Goal: Information Seeking & Learning: Find specific fact

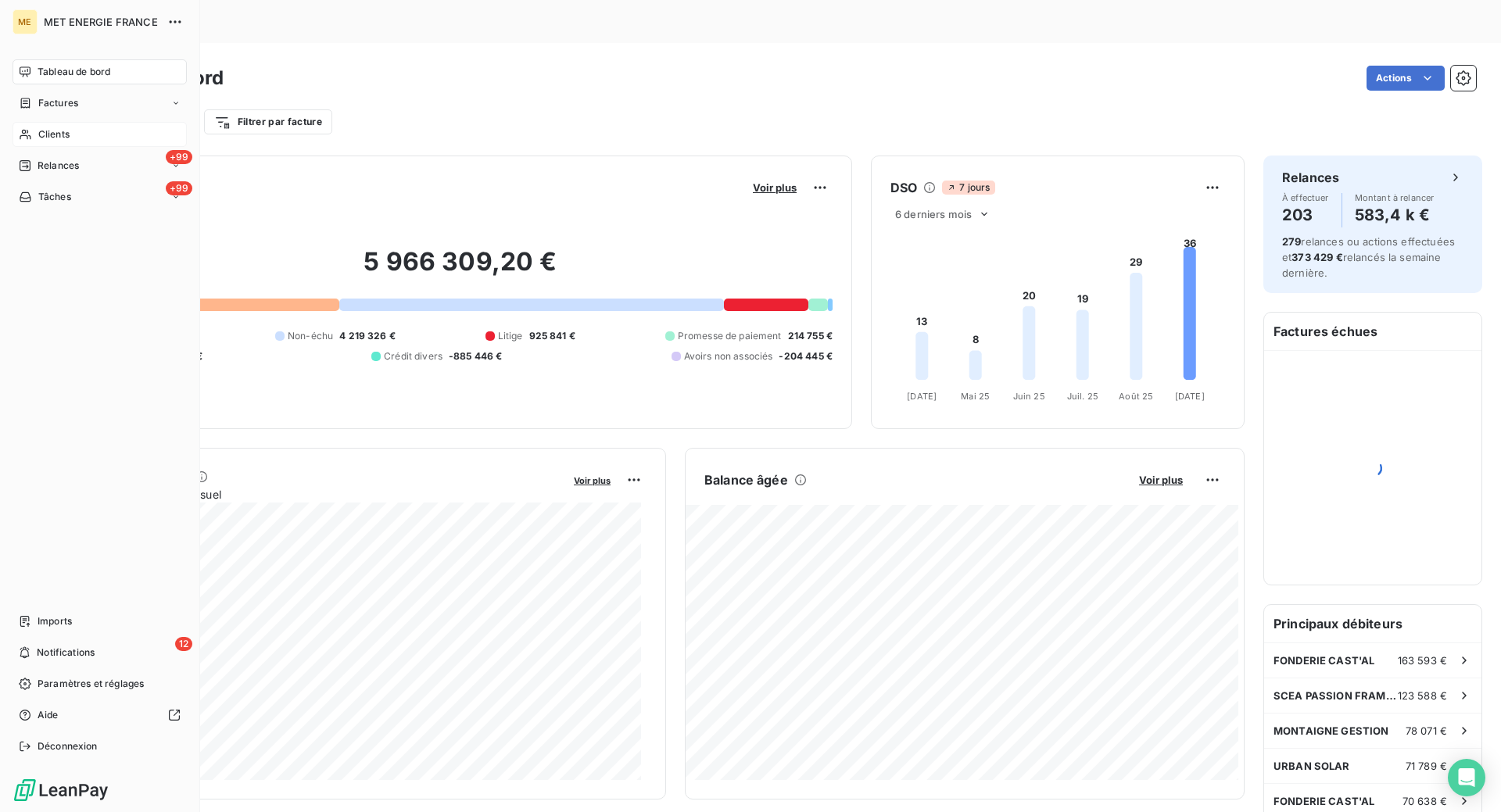
click at [46, 139] on span "Clients" at bounding box center [54, 134] width 31 height 14
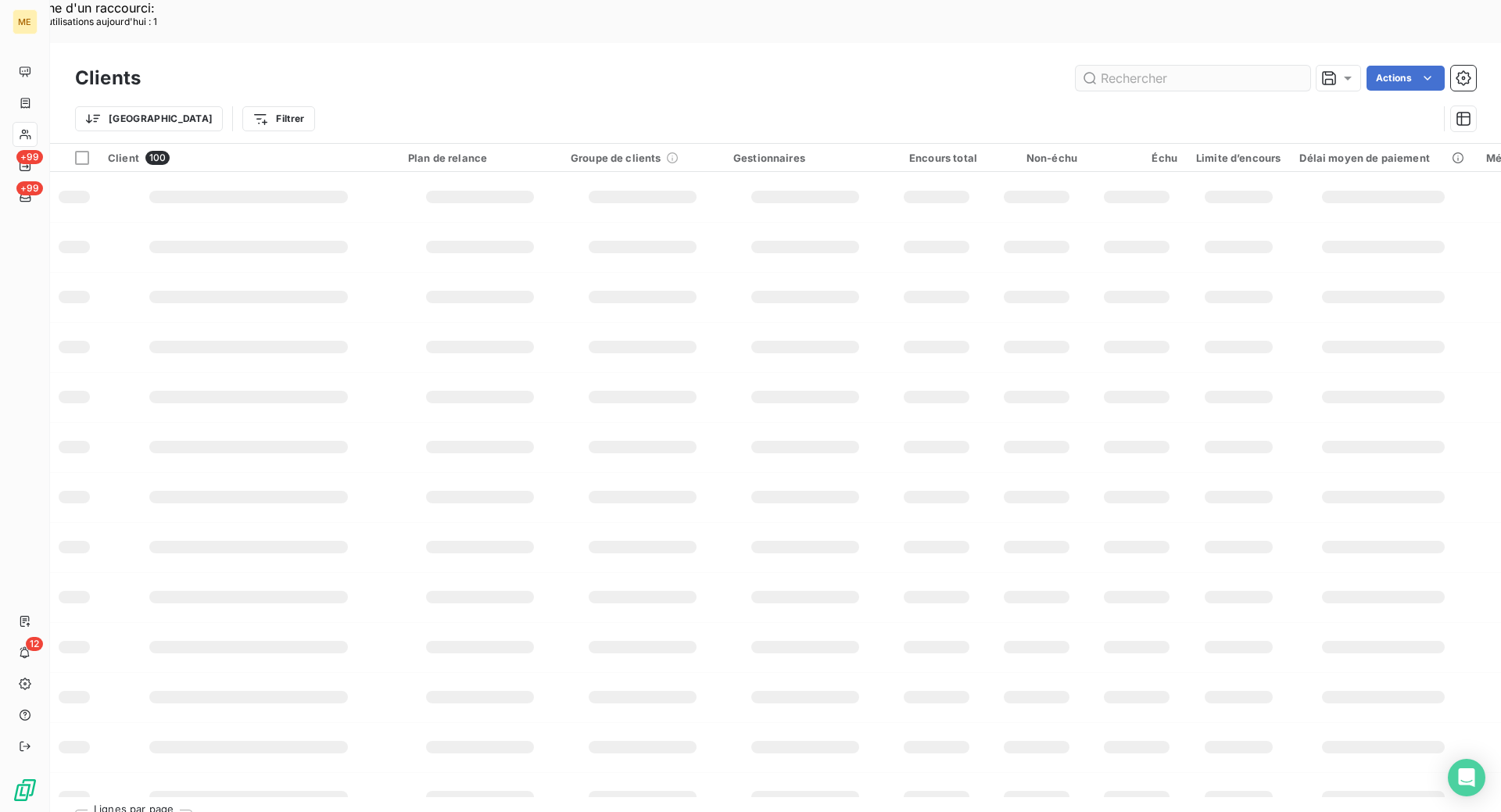
click at [1150, 66] on input "text" at bounding box center [1193, 78] width 235 height 25
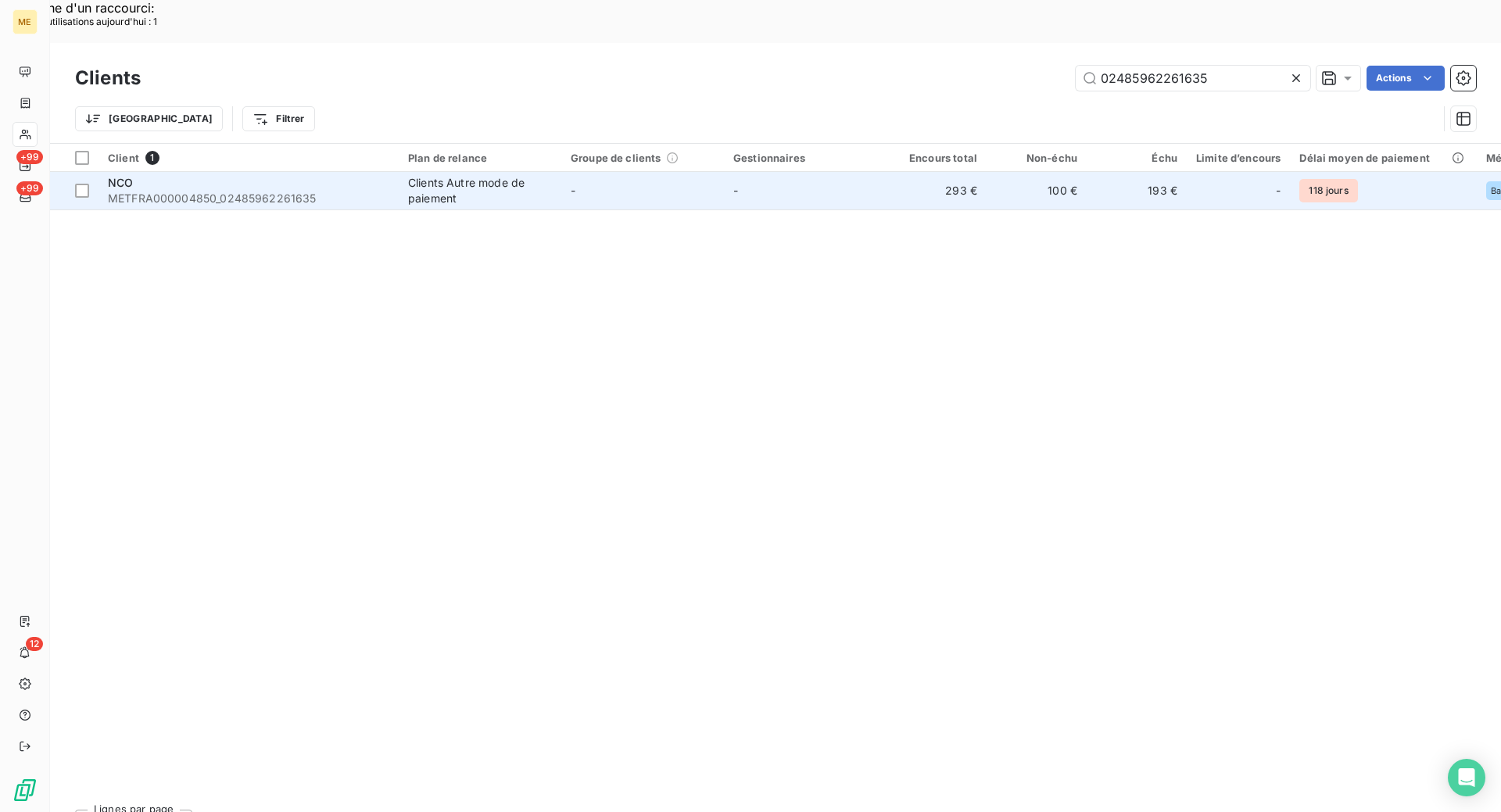
type input "02485962261635"
click at [351, 190] on span "METFRA000004850_02485962261635" at bounding box center [248, 198] width 281 height 16
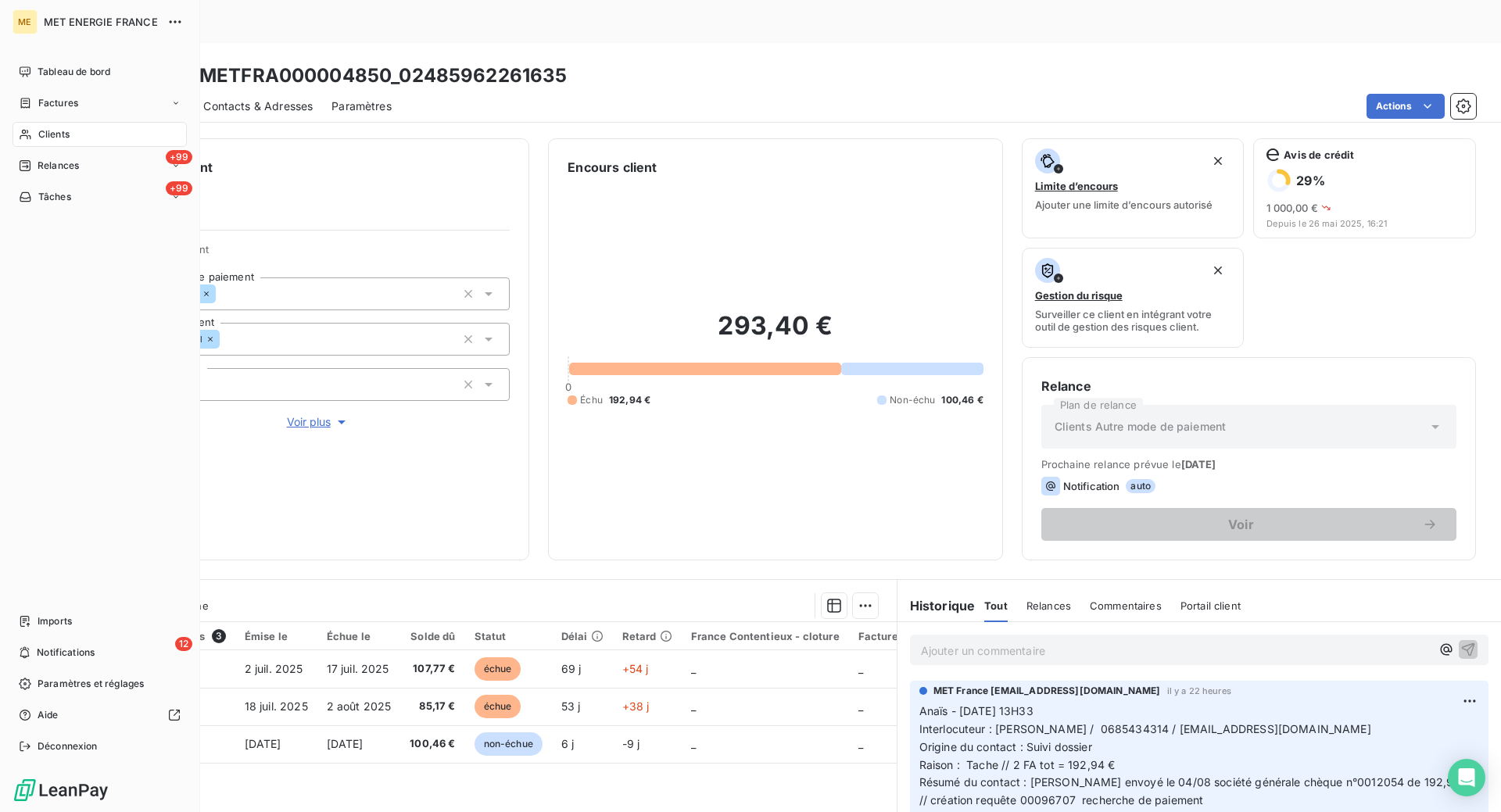
click at [65, 130] on span "Clients" at bounding box center [54, 134] width 31 height 14
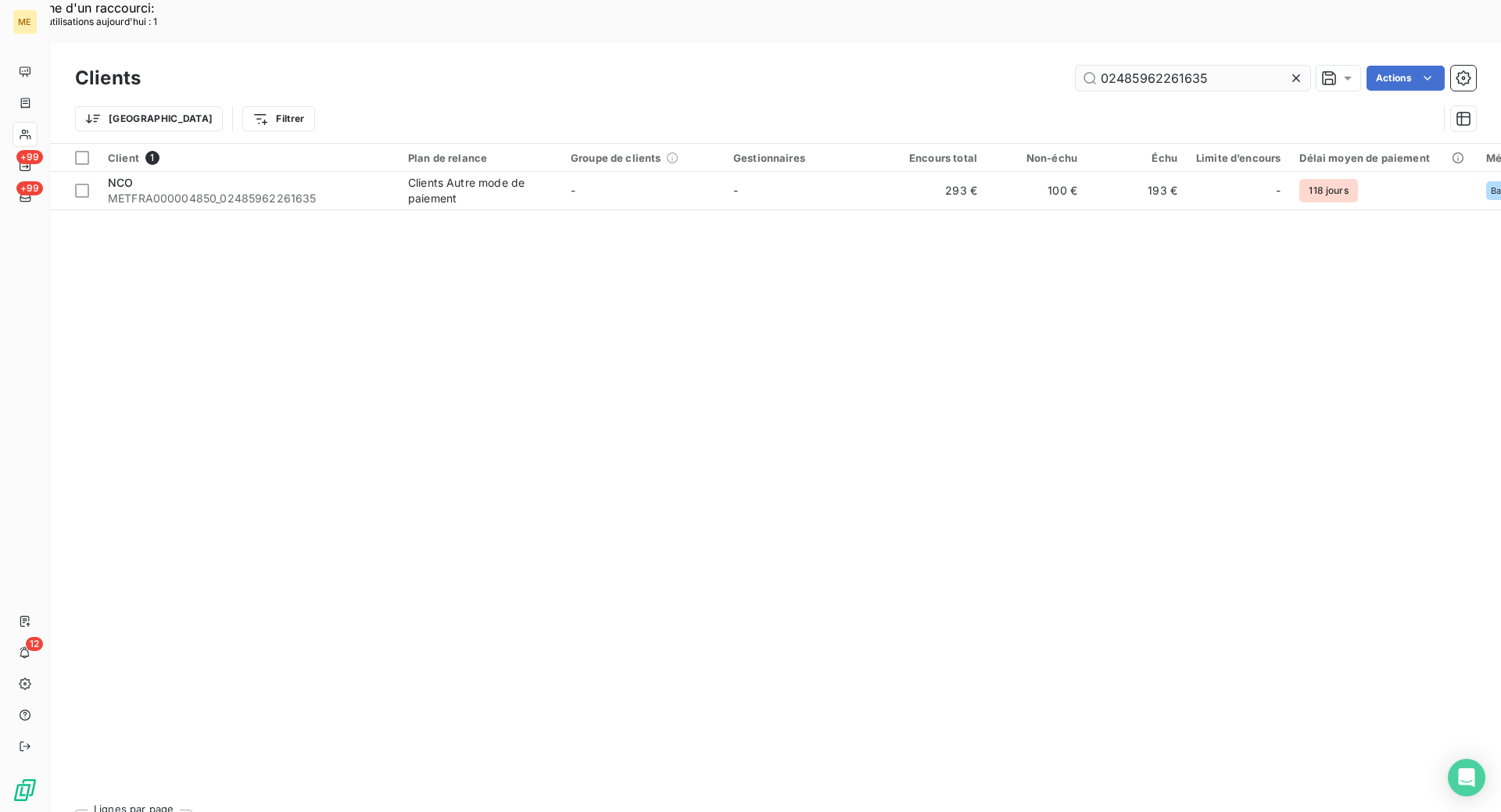
click at [1247, 66] on input "02485962261635" at bounding box center [1193, 78] width 235 height 25
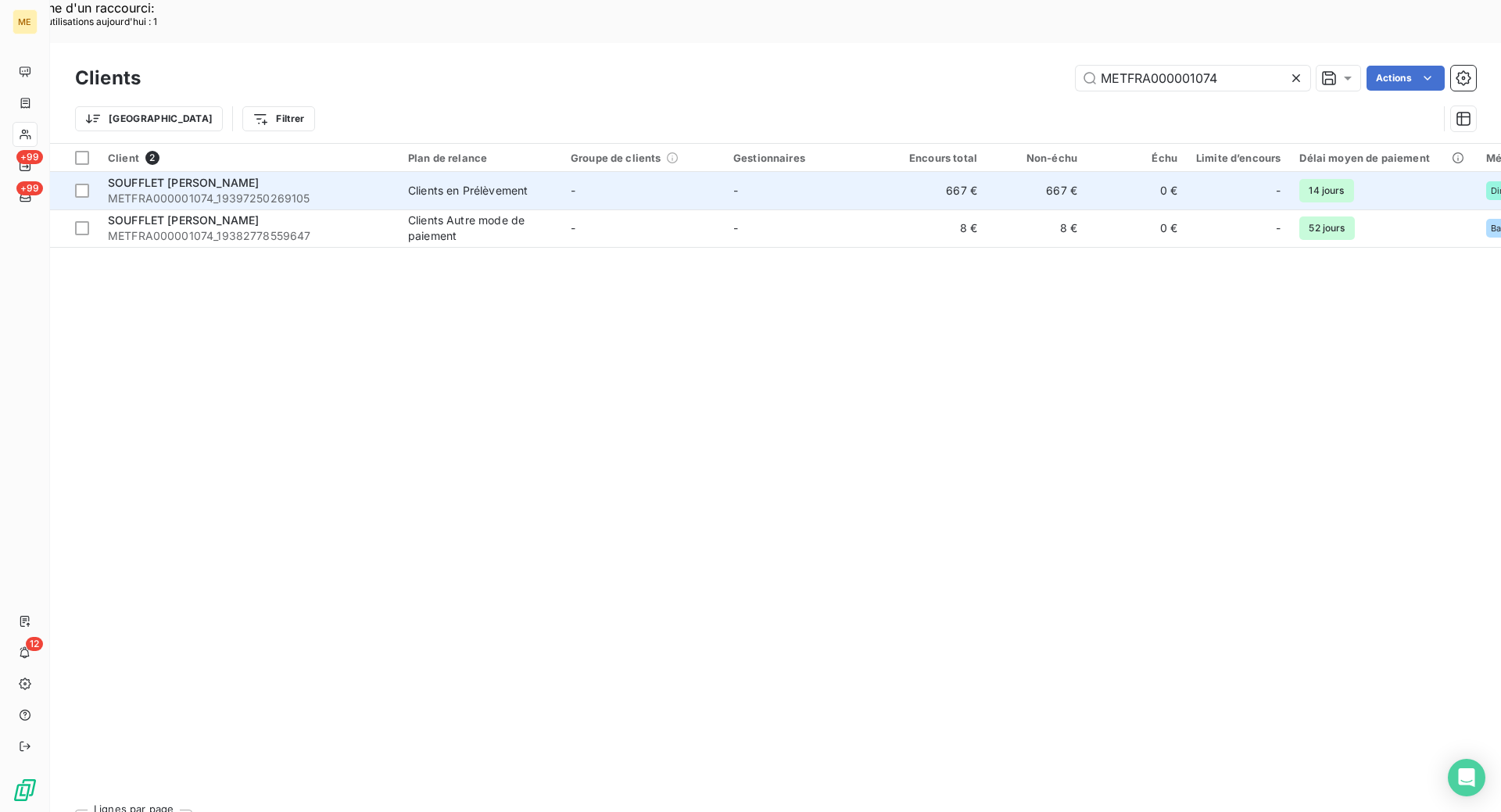
type input "METFRA000001074"
click at [368, 190] on span "METFRA000001074_19397250269105" at bounding box center [248, 198] width 281 height 16
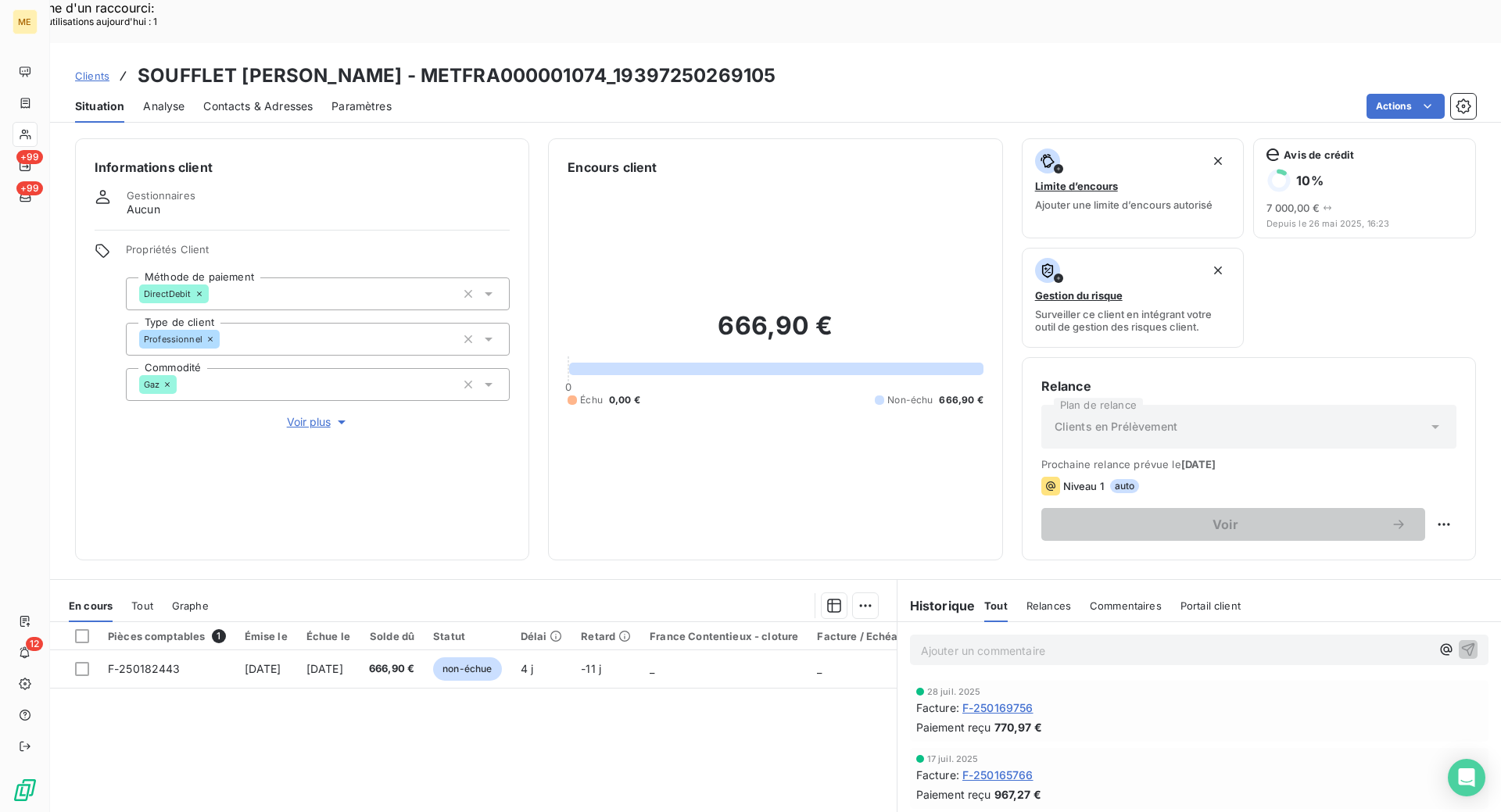
click at [309, 414] on span "Voir plus" at bounding box center [318, 422] width 62 height 16
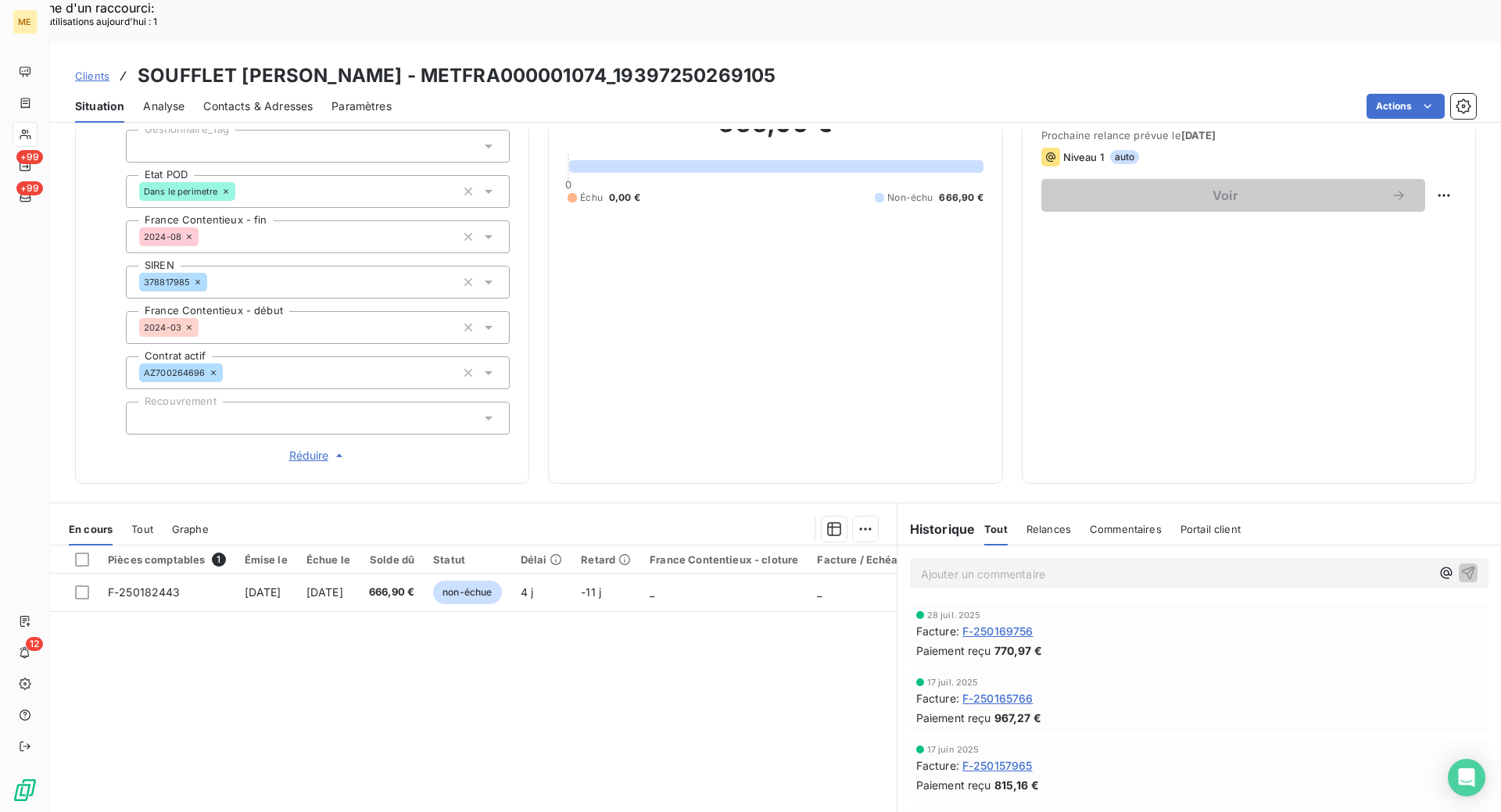
scroll to position [356, 0]
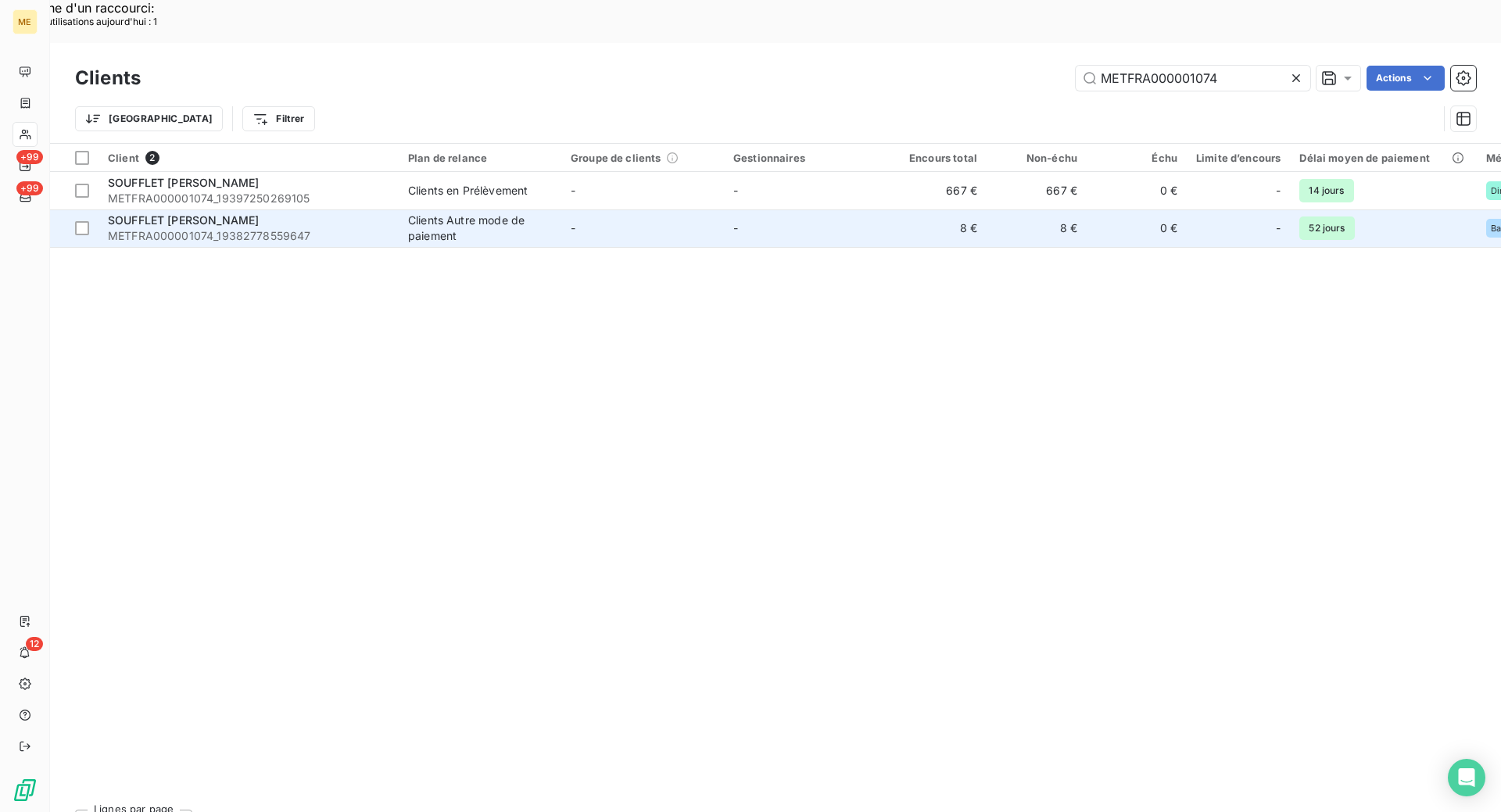
click at [353, 228] on span "METFRA000001074_19382778559647" at bounding box center [248, 235] width 281 height 16
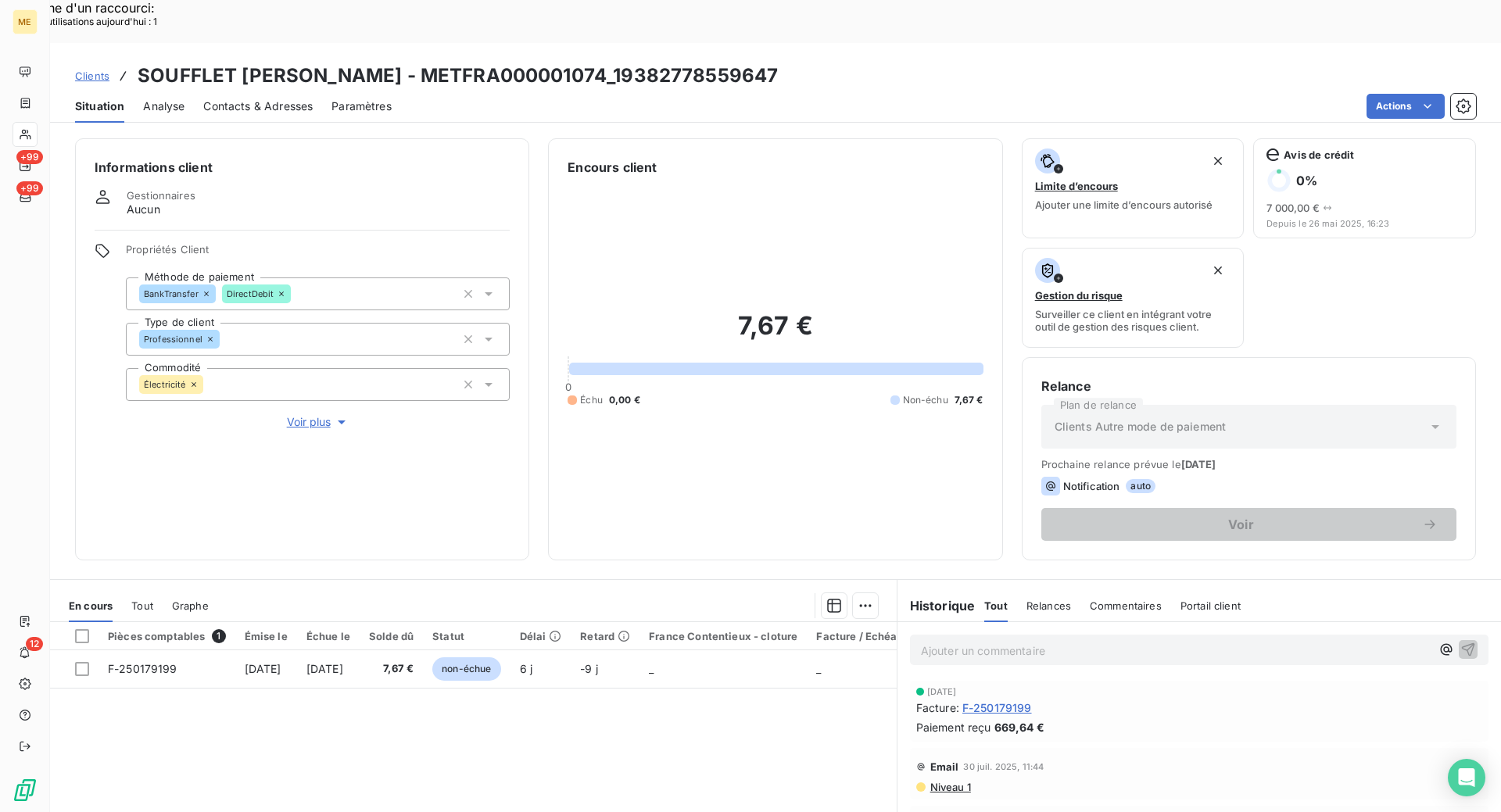
click at [318, 414] on span "Voir plus" at bounding box center [318, 422] width 62 height 16
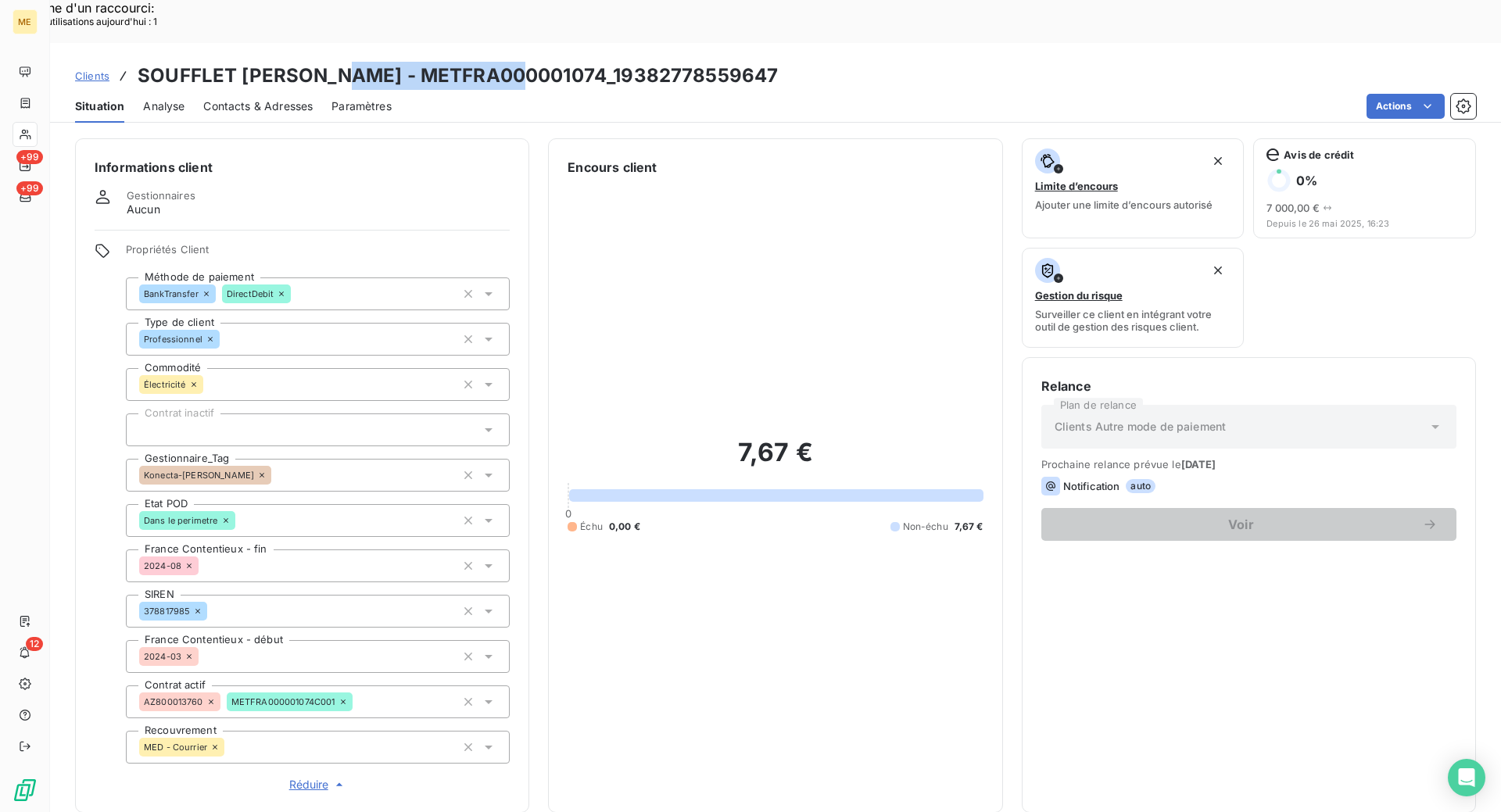
drag, startPoint x: 508, startPoint y: 33, endPoint x: 328, endPoint y: 31, distance: 180.0
click at [328, 62] on h3 "SOUFFLET [PERSON_NAME] - METFRA000001074_19382778559647" at bounding box center [458, 75] width 640 height 28
copy h3 "METFRA000001074"
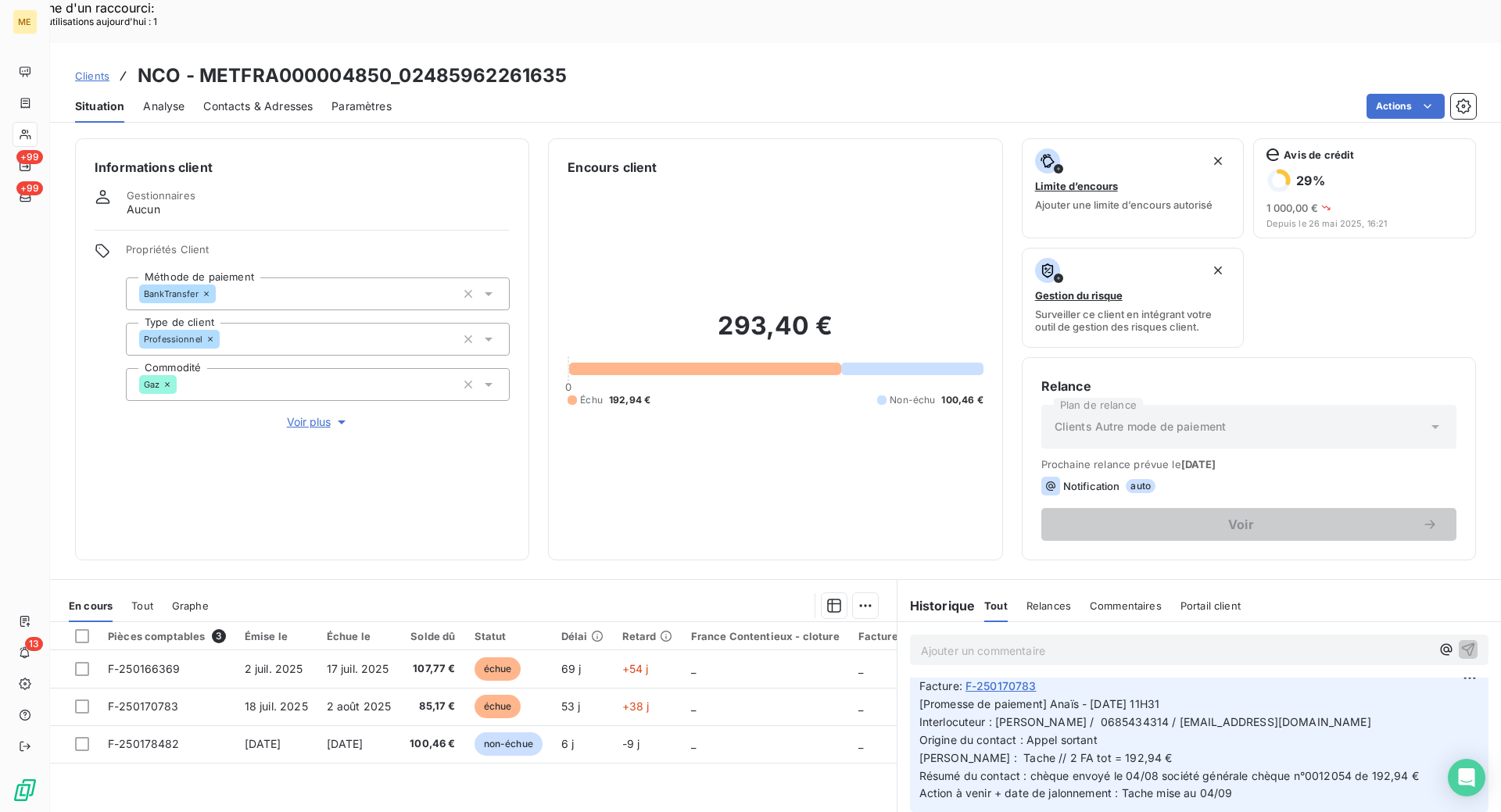
scroll to position [235, 0]
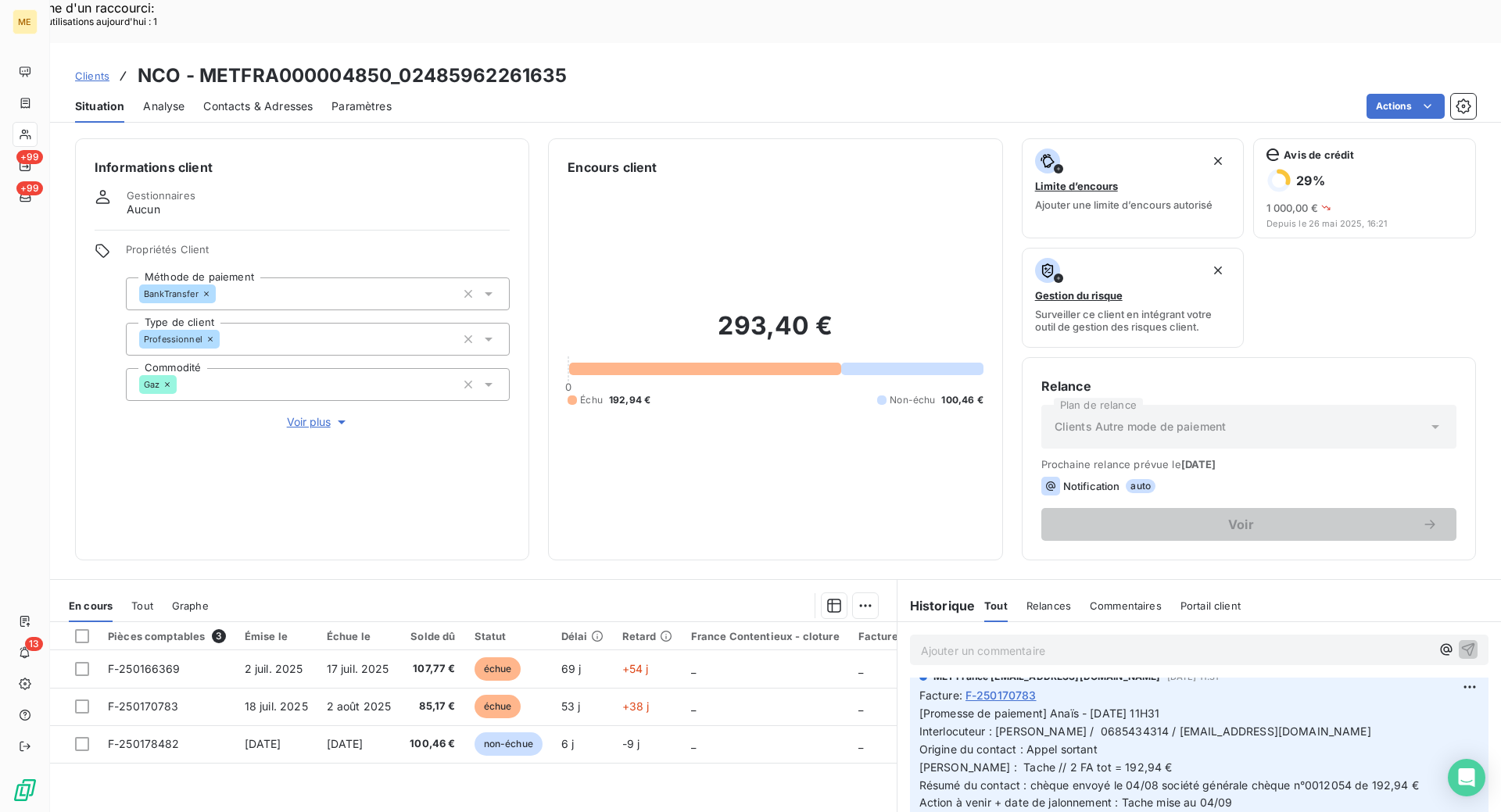
click at [270, 98] on span "Contacts & Adresses" at bounding box center [258, 106] width 109 height 16
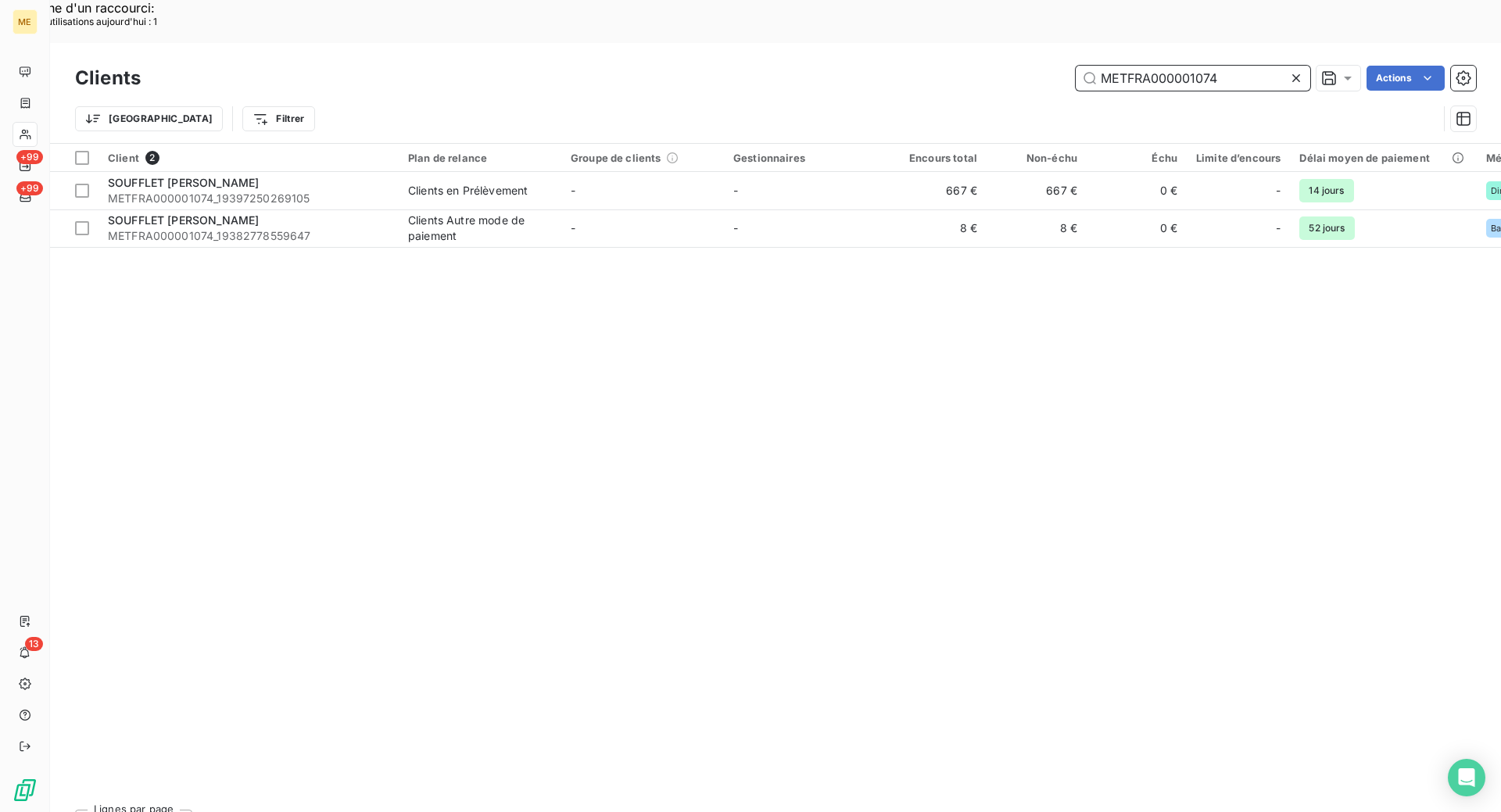
click at [1236, 66] on input "METFRA000001074" at bounding box center [1193, 78] width 235 height 25
paste input "19382778559647"
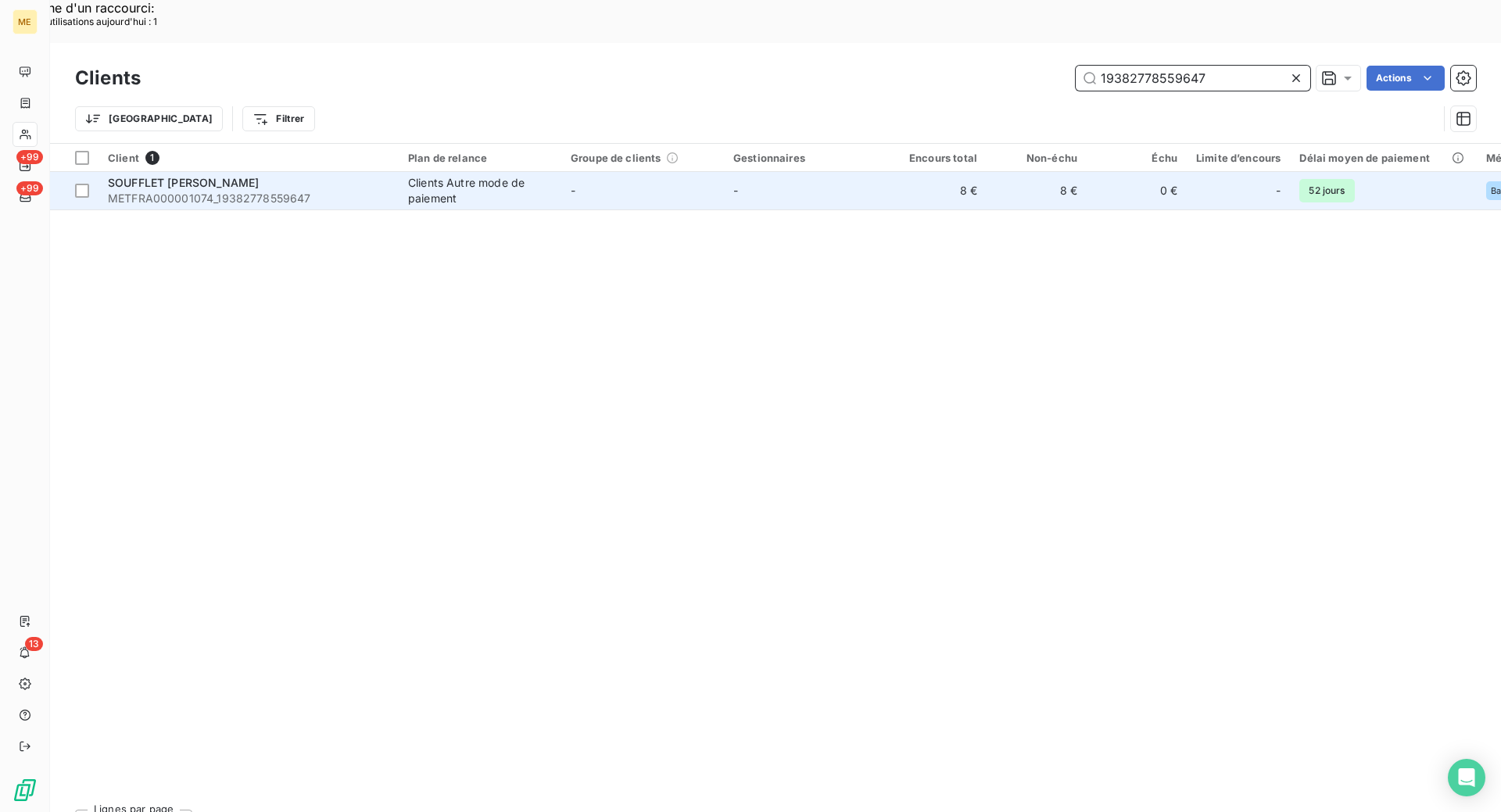
type input "19382778559647"
click at [370, 190] on span "METFRA000001074_19382778559647" at bounding box center [248, 198] width 281 height 16
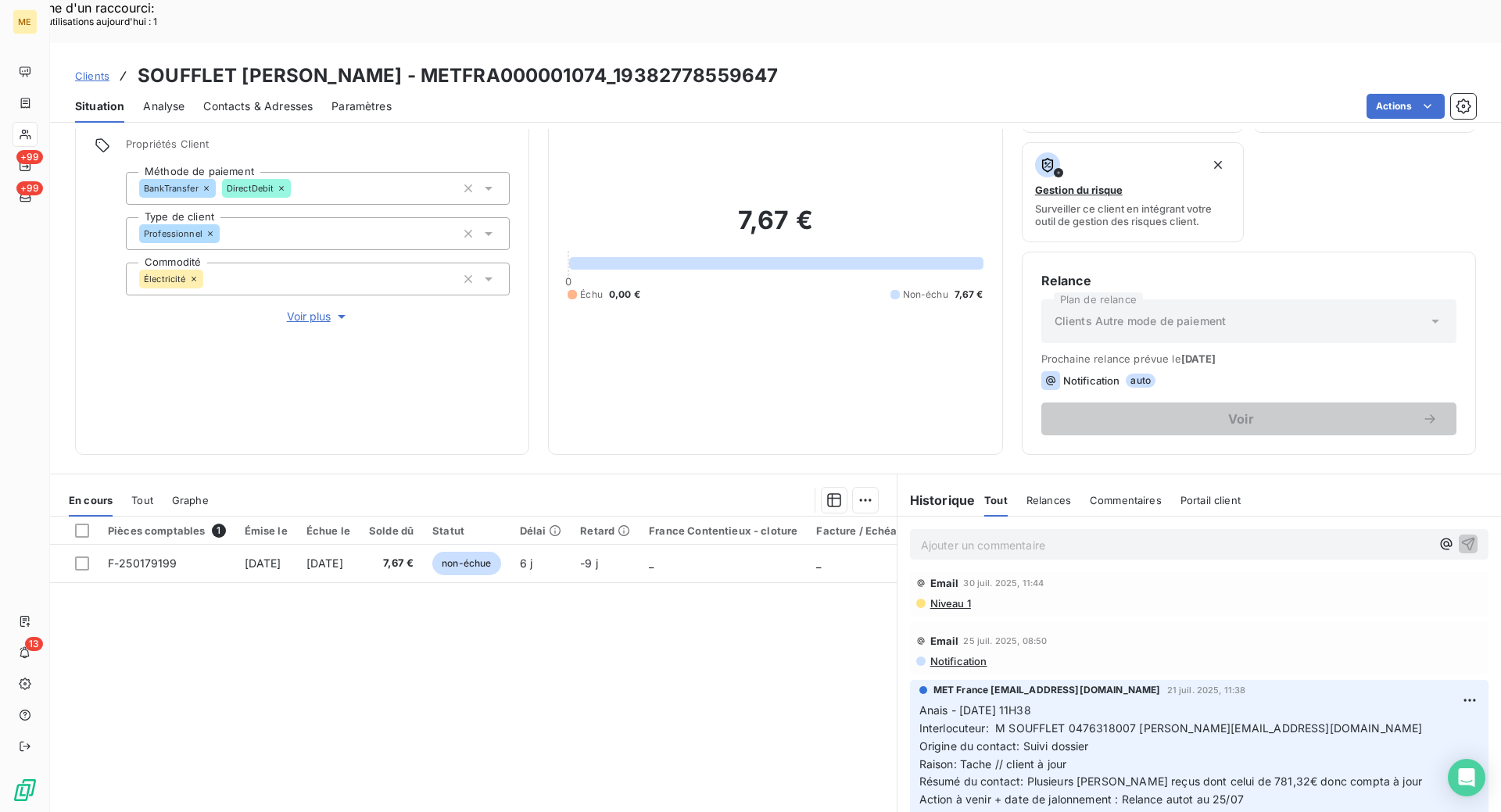
scroll to position [115, 0]
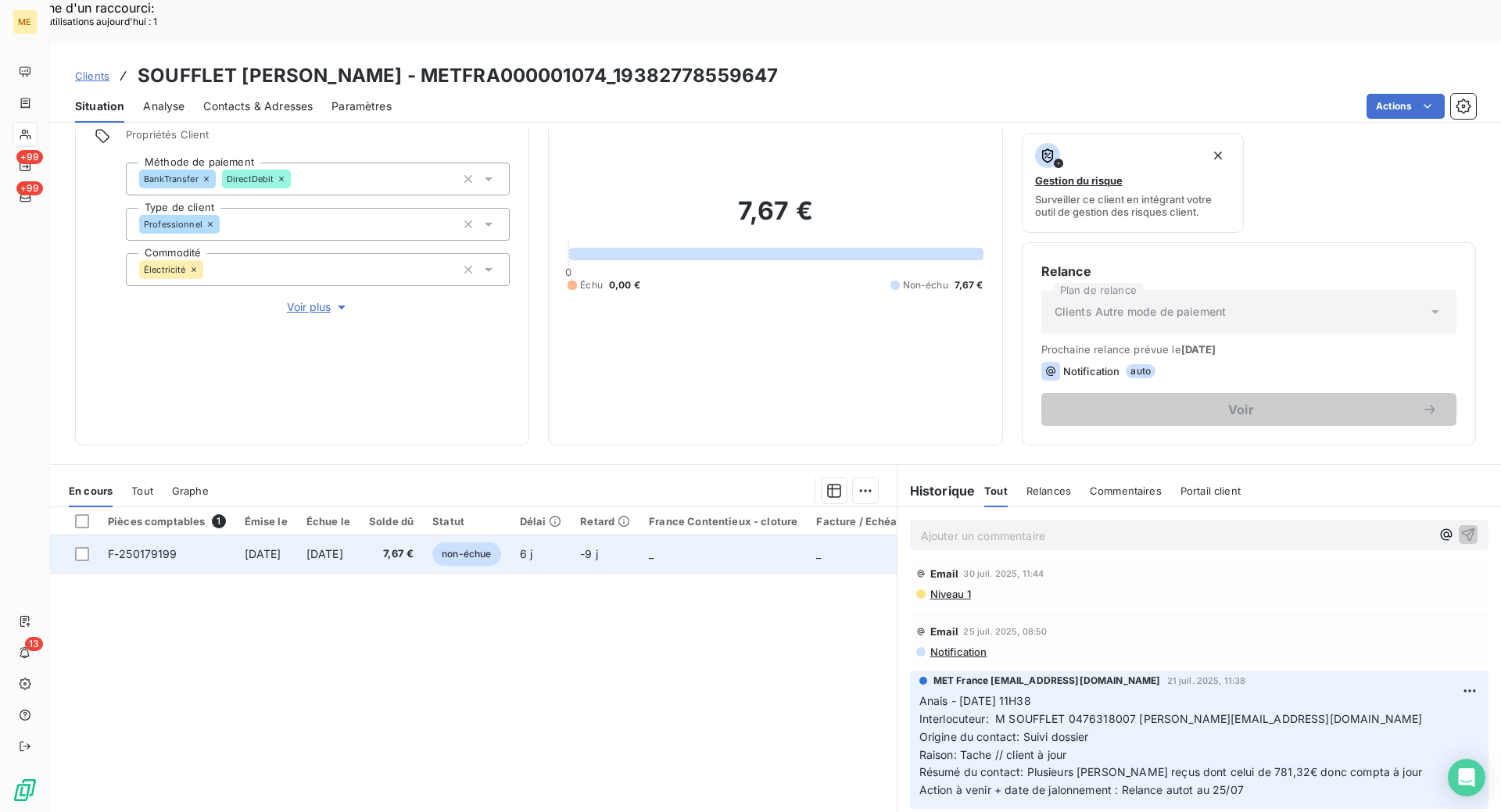
click at [142, 547] on span "F-250179199" at bounding box center [142, 554] width 70 height 13
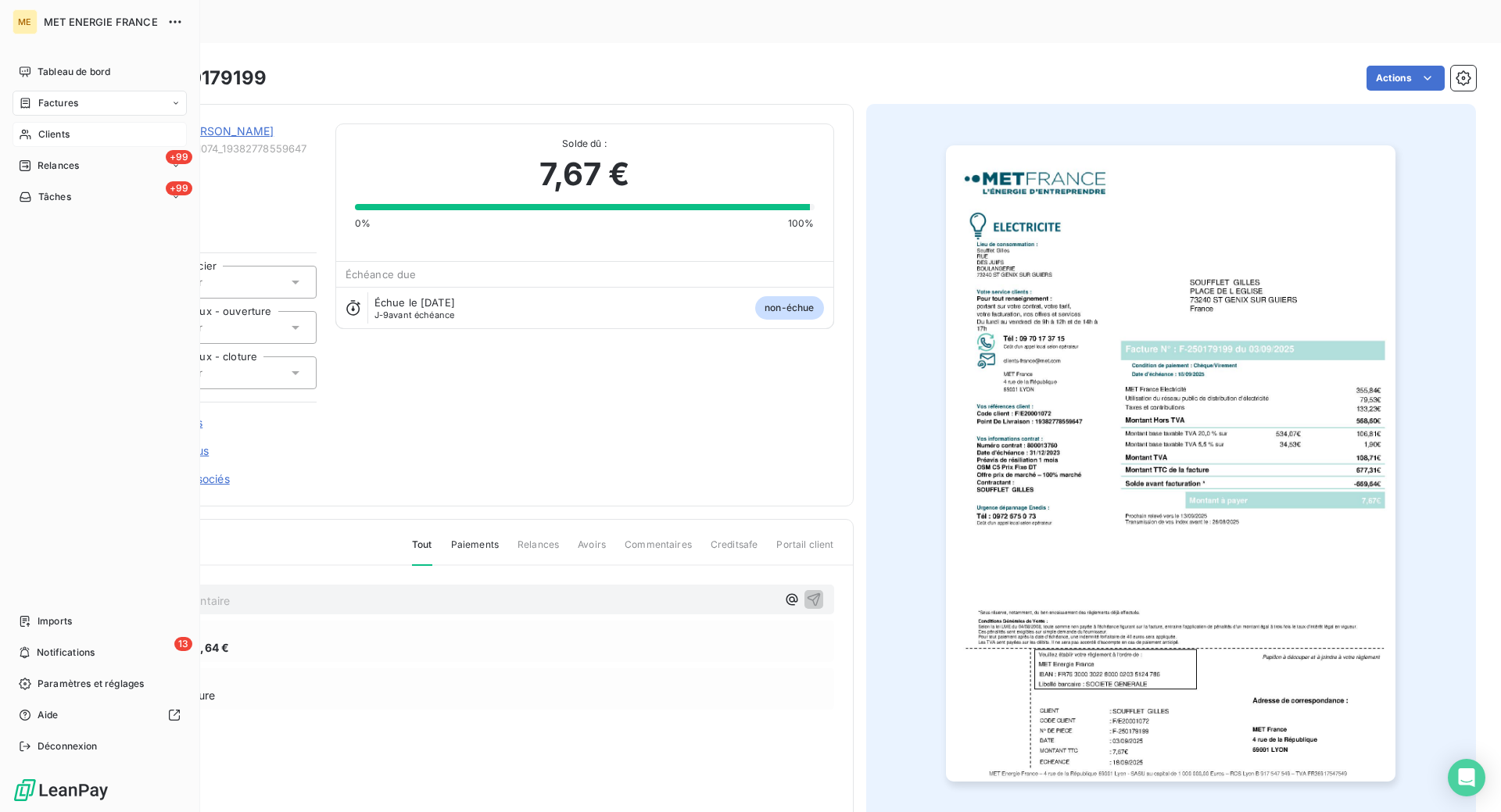
click at [47, 125] on div "Clients" at bounding box center [99, 135] width 174 height 25
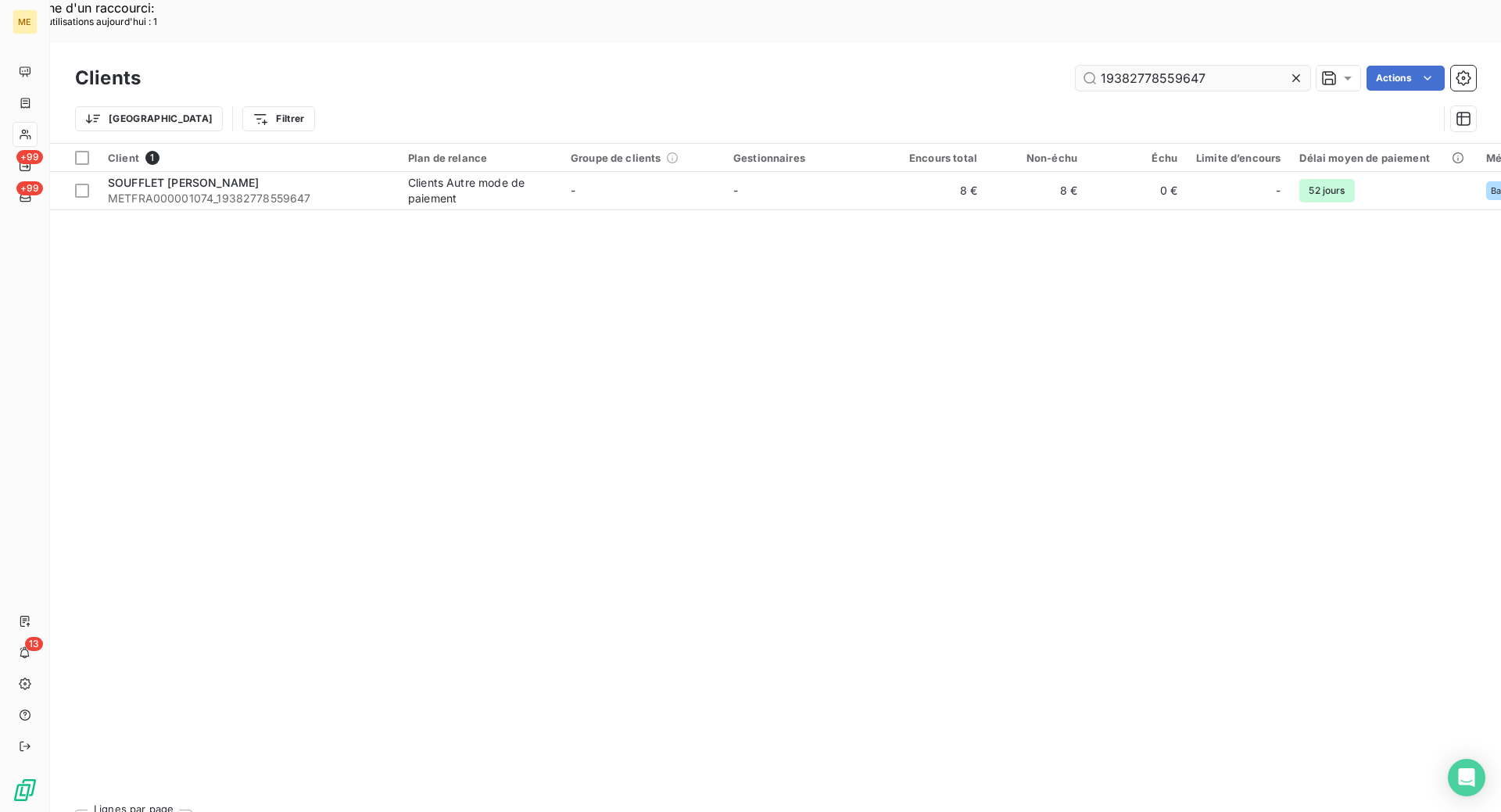
click at [1211, 66] on input "19382778559647" at bounding box center [1193, 78] width 235 height 25
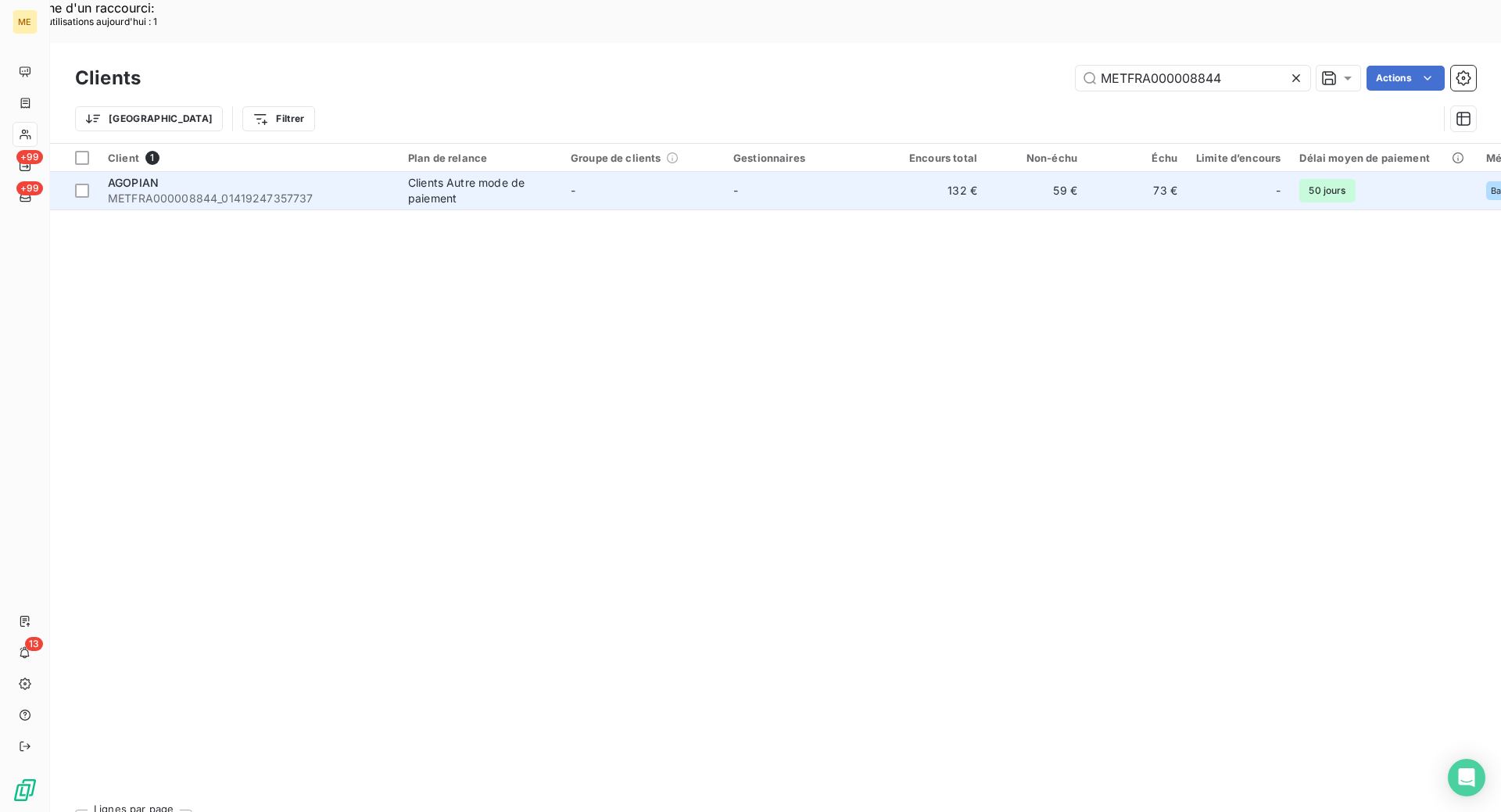
type input "METFRA000008844"
click at [378, 190] on span "METFRA000008844_01419247357737" at bounding box center [248, 198] width 281 height 16
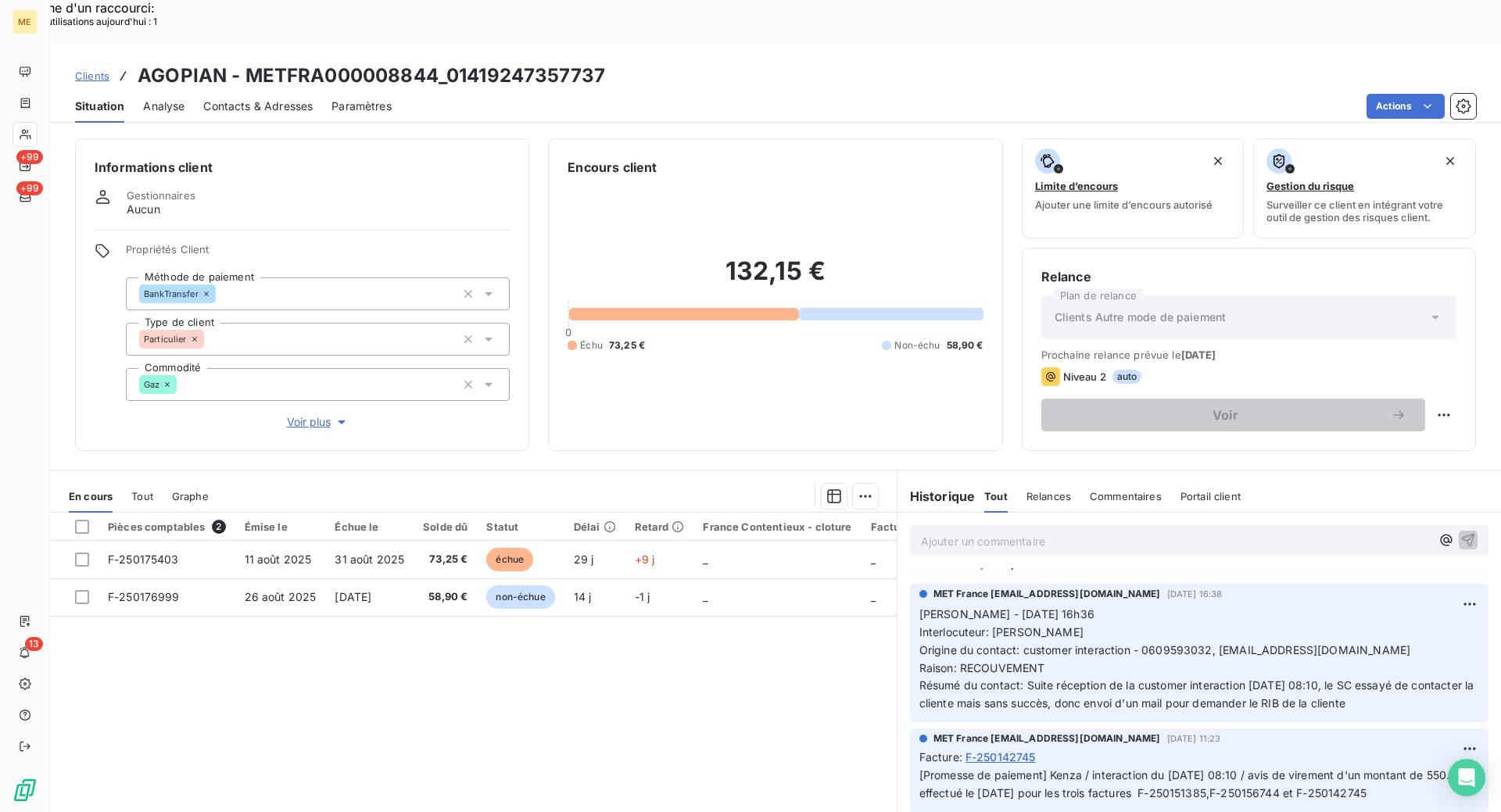
scroll to position [235, 0]
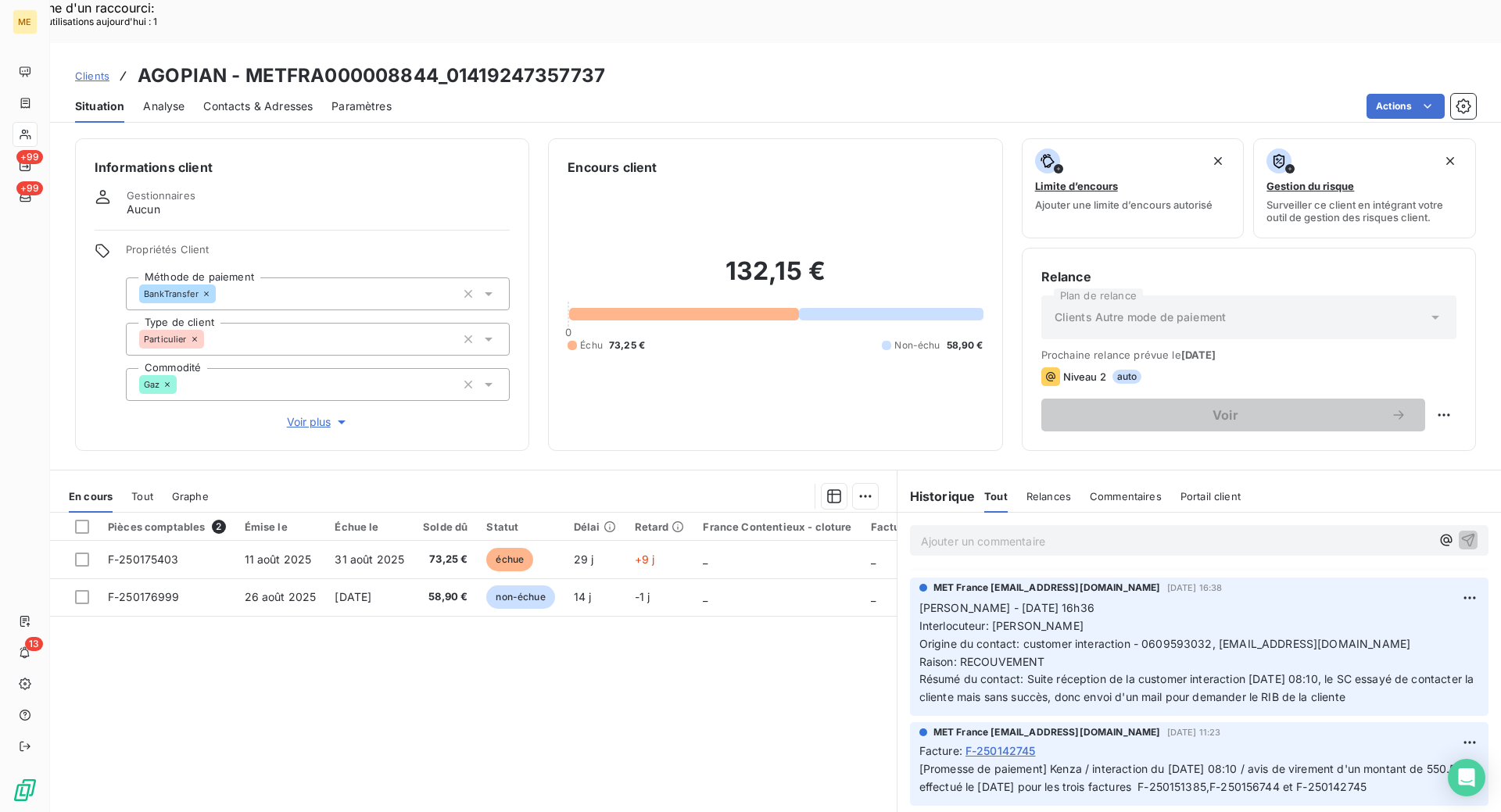
click at [301, 414] on span "Voir plus" at bounding box center [318, 422] width 62 height 16
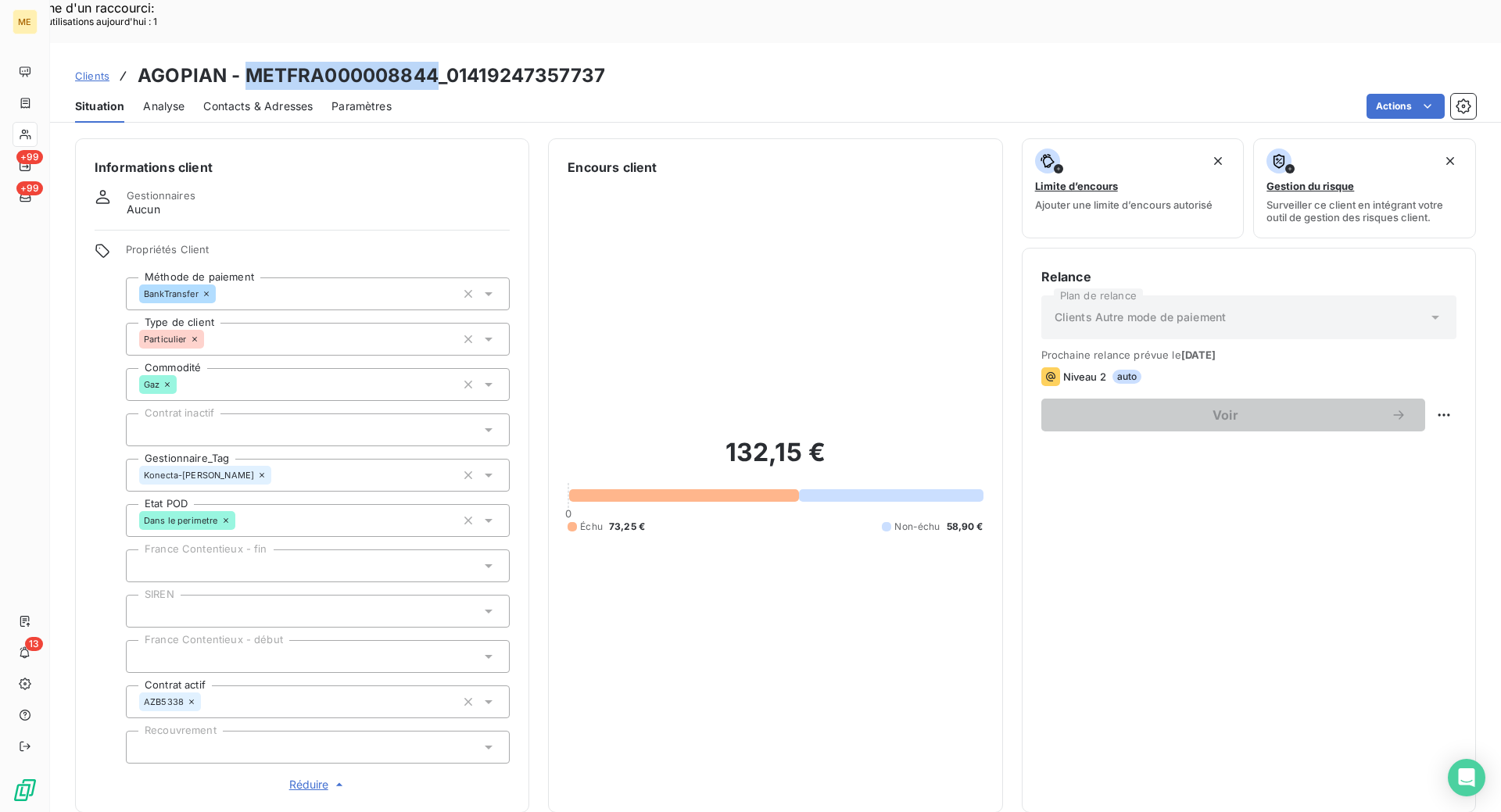
drag, startPoint x: 432, startPoint y: 29, endPoint x: 245, endPoint y: 30, distance: 187.0
click at [245, 62] on h3 "AGOPIAN - METFRA000008844_01419247357737" at bounding box center [372, 75] width 468 height 28
copy h3 "METFRA000008844"
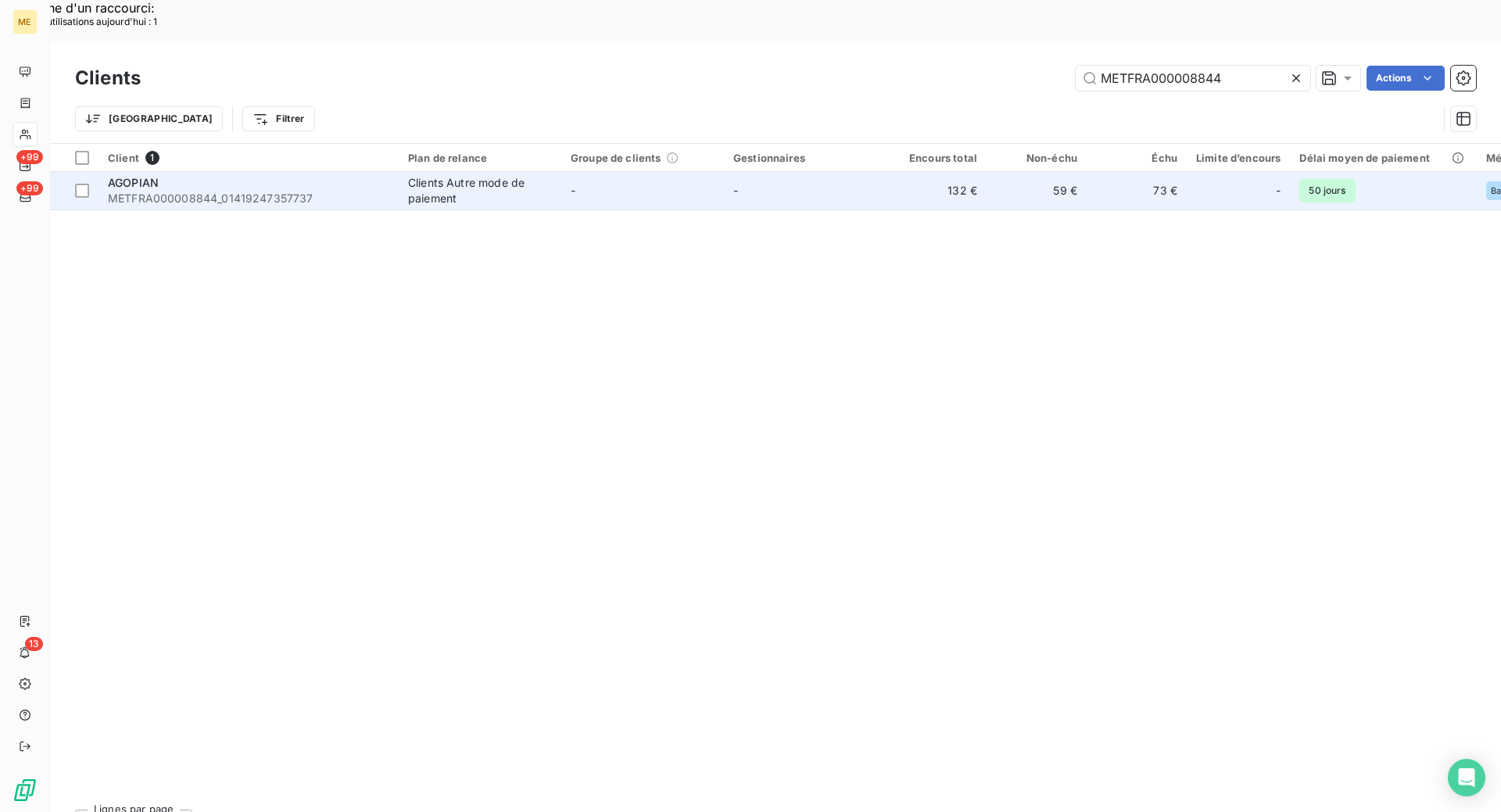
click at [339, 190] on span "METFRA000008844_01419247357737" at bounding box center [248, 198] width 281 height 16
